Goal: Find specific page/section: Find specific page/section

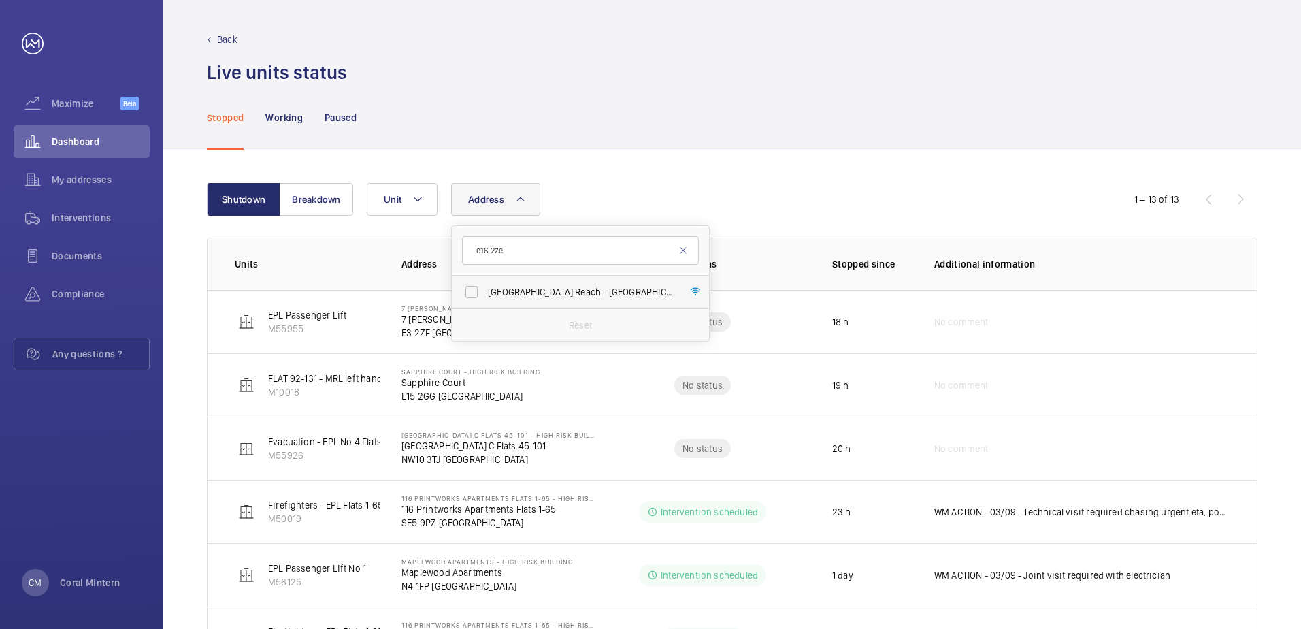
type input "e16 2ze"
click at [535, 289] on span "[GEOGRAPHIC_DATA] Reach - [GEOGRAPHIC_DATA], [GEOGRAPHIC_DATA] 2ZE" at bounding box center [581, 292] width 187 height 14
click at [485, 289] on input "[GEOGRAPHIC_DATA] Reach - [GEOGRAPHIC_DATA], [GEOGRAPHIC_DATA] 2ZE" at bounding box center [471, 291] width 27 height 27
checkbox input "true"
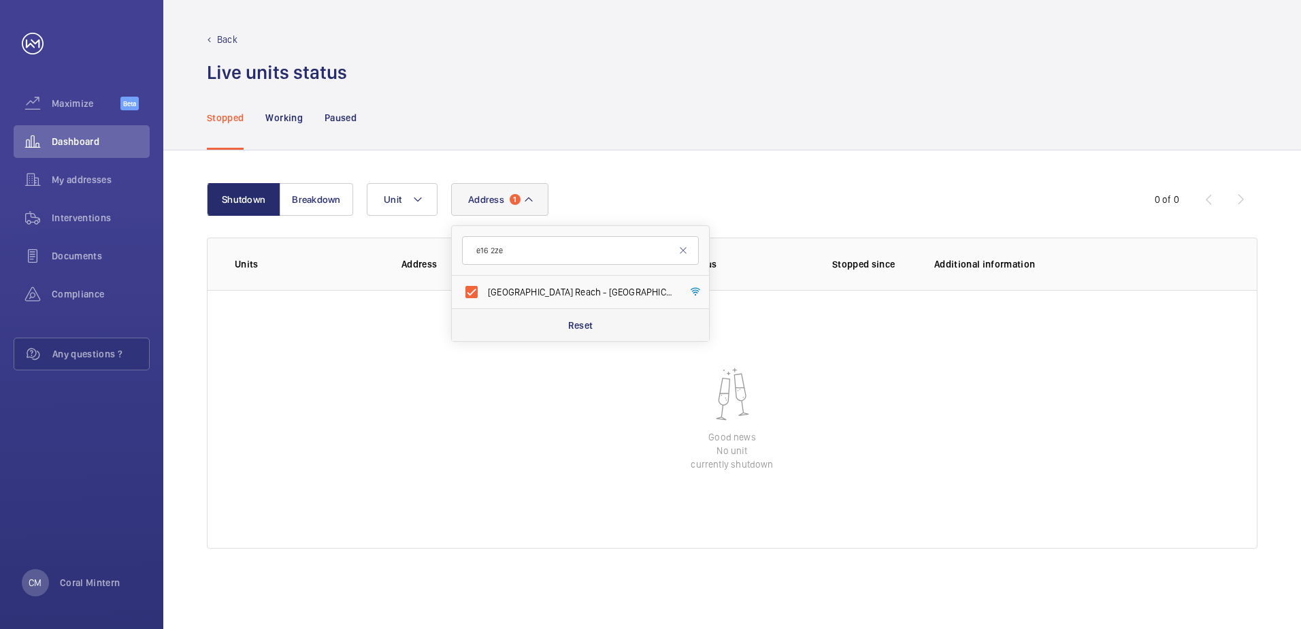
click at [599, 312] on div "Reset" at bounding box center [580, 324] width 257 height 33
